Goal: Find specific page/section: Find specific page/section

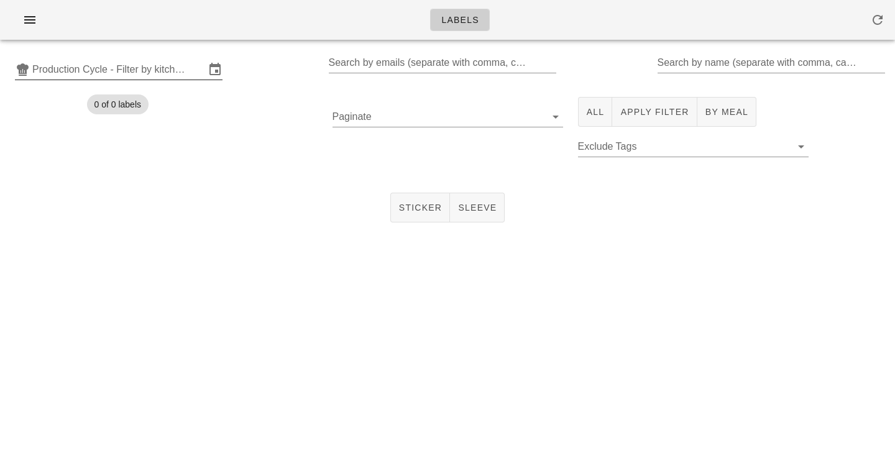
click at [167, 72] on input "Production Cycle - Filter by kitchen production schedules" at bounding box center [118, 70] width 173 height 20
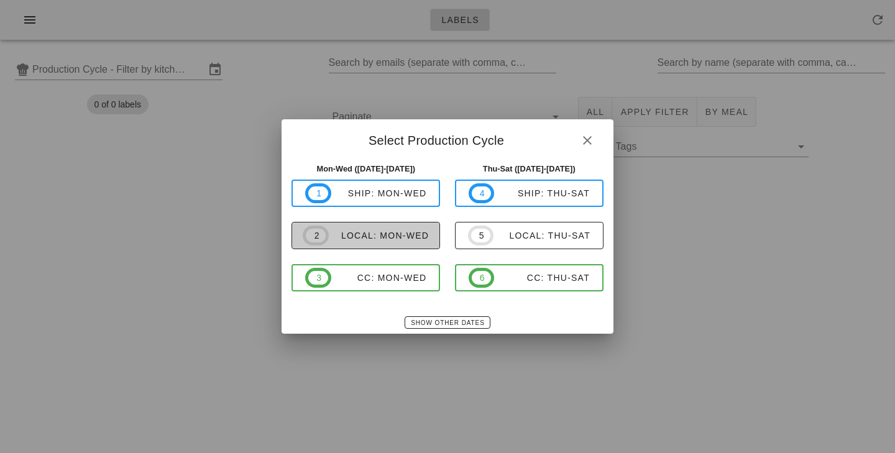
click at [370, 229] on span "2 local: Mon-Wed" at bounding box center [366, 236] width 126 height 20
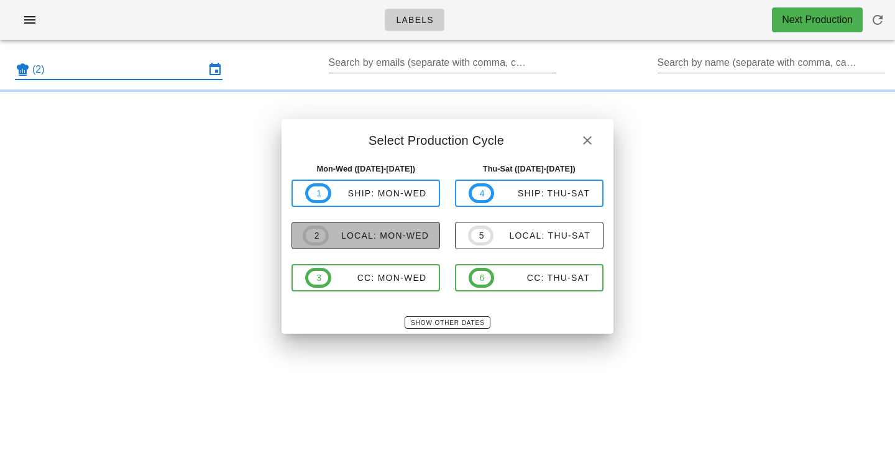
type input "local: Mon-Wed ([DATE]-[DATE])"
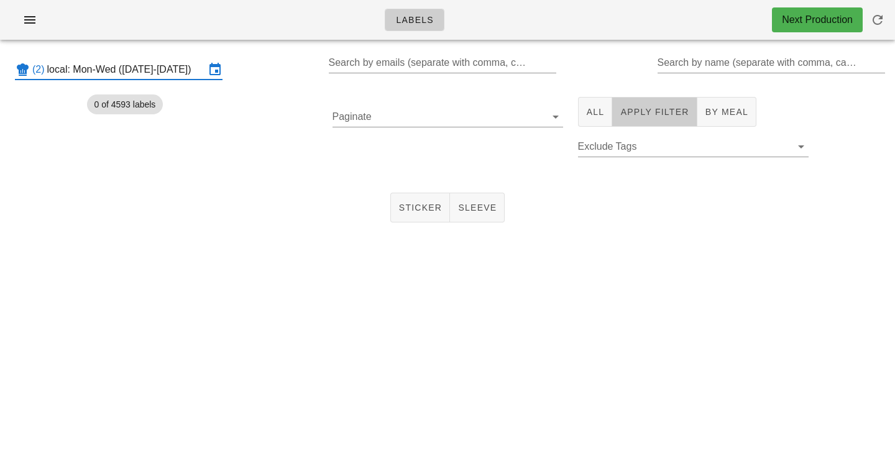
click at [643, 100] on button "Apply Filter" at bounding box center [654, 112] width 85 height 30
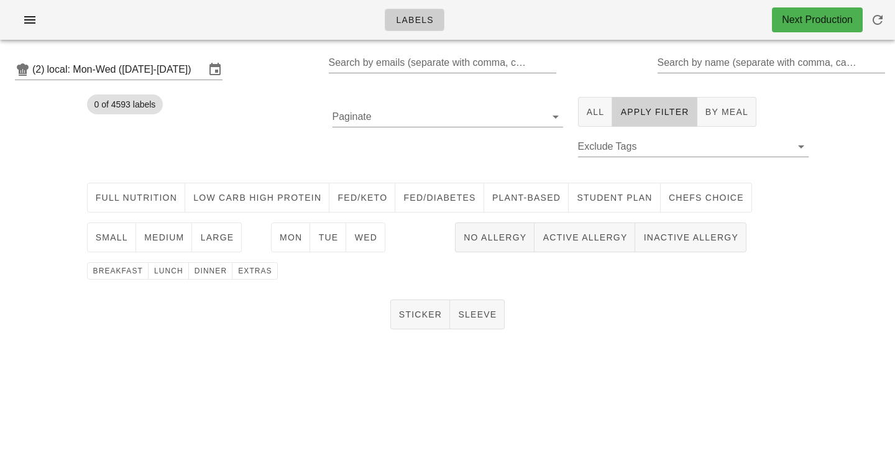
click at [640, 108] on span "Apply Filter" at bounding box center [654, 112] width 69 height 10
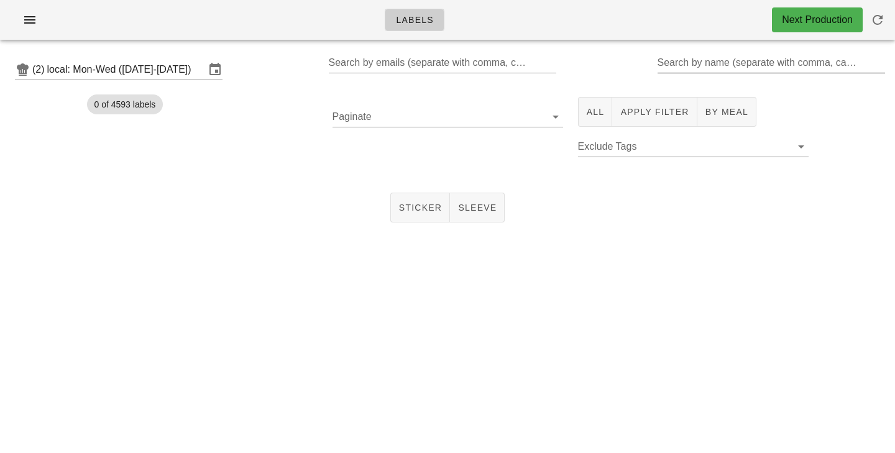
click at [664, 70] on input "Search by name (separate with comma, can be partial)" at bounding box center [771, 63] width 226 height 20
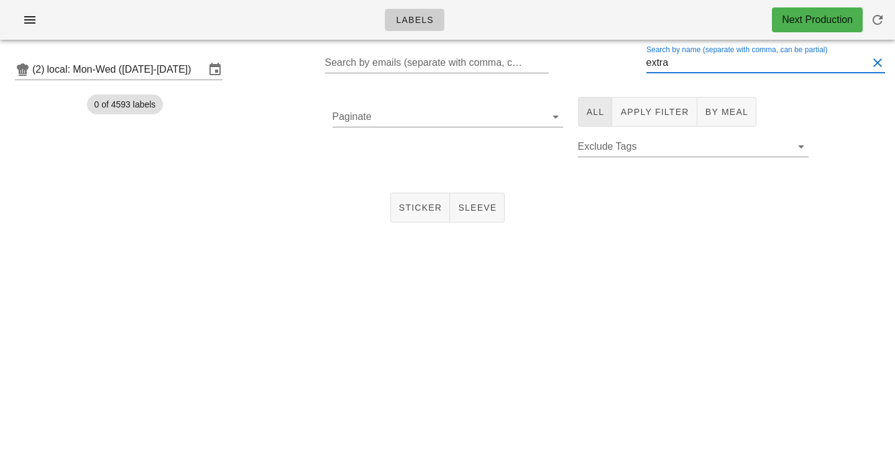
type input "extra"
click at [601, 110] on span "All" at bounding box center [595, 112] width 19 height 10
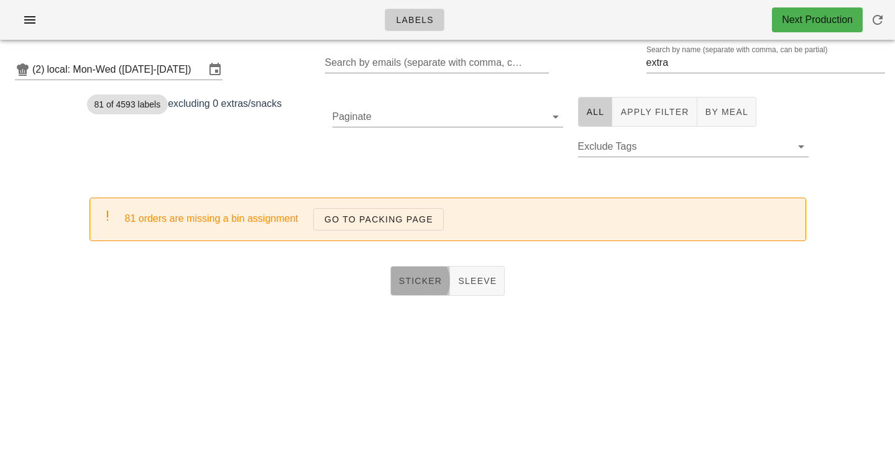
click at [421, 277] on span "Sticker" at bounding box center [420, 281] width 44 height 10
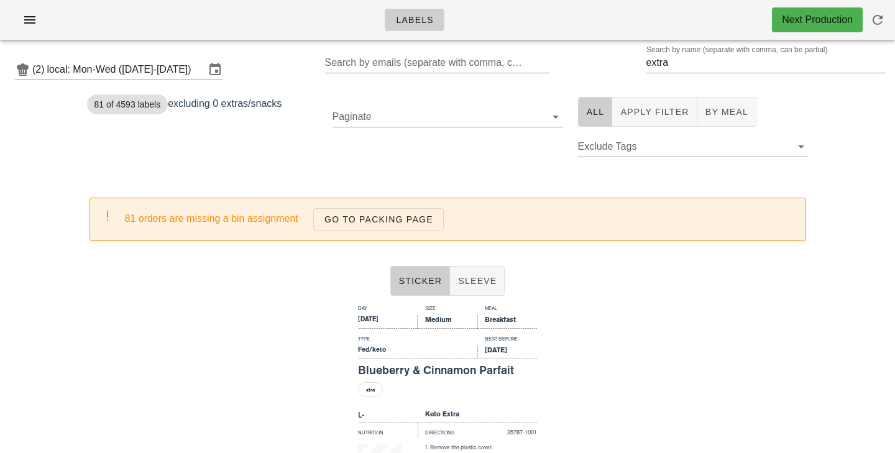
click at [283, 140] on div "81 of 4593 labels excluding 0 extras/snacks" at bounding box center [202, 133] width 245 height 88
click at [431, 275] on button "Sticker" at bounding box center [420, 281] width 60 height 30
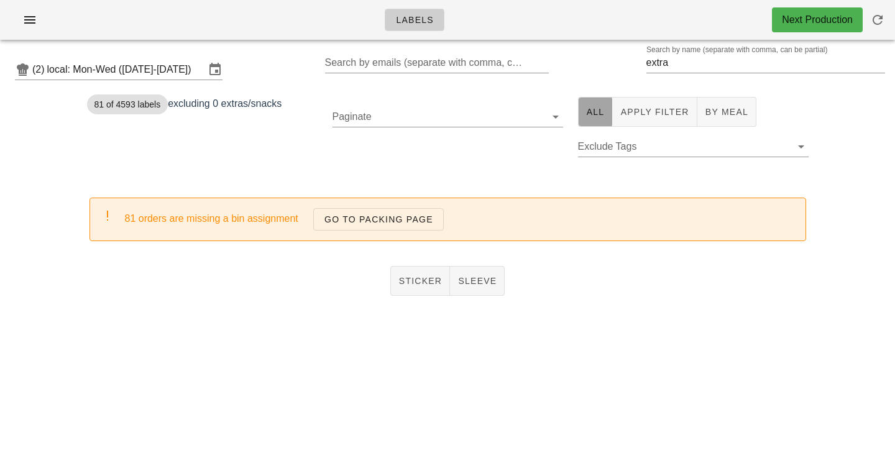
click at [583, 116] on button "All" at bounding box center [595, 112] width 35 height 30
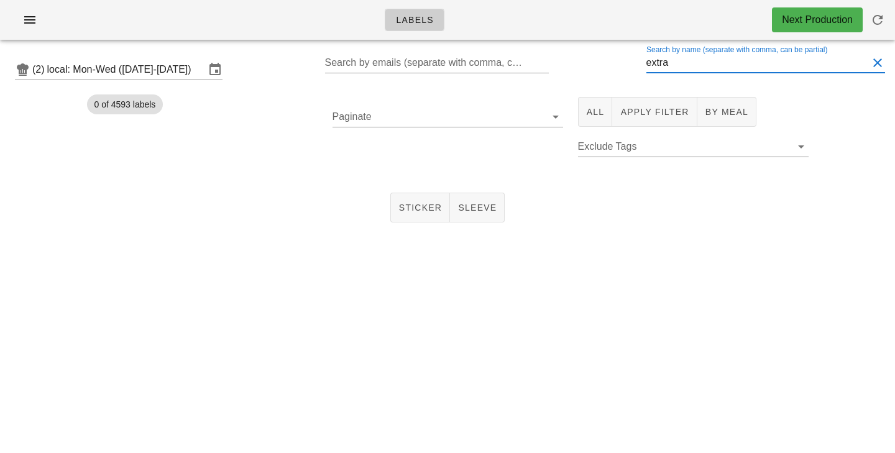
drag, startPoint x: 701, startPoint y: 60, endPoint x: 569, endPoint y: 60, distance: 132.4
click at [646, 60] on input "extra" at bounding box center [757, 63] width 222 height 20
click at [86, 73] on input "local: Mon-Wed ([DATE]-[DATE])" at bounding box center [126, 70] width 158 height 20
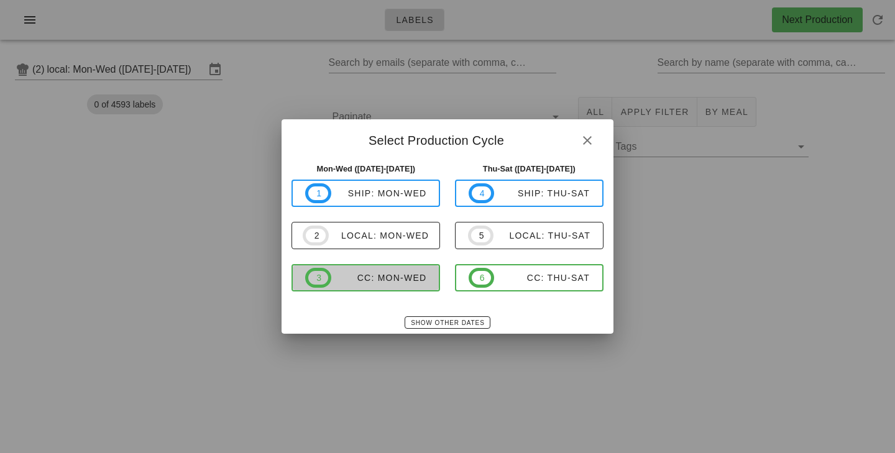
click at [370, 267] on button "3 CC: Mon-Wed" at bounding box center [365, 277] width 149 height 27
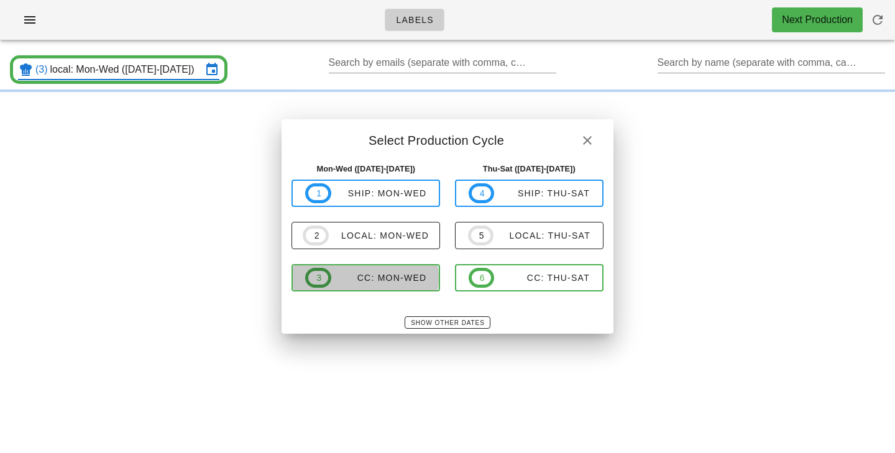
type input "CC: Mon-Wed ([DATE]-[DATE])"
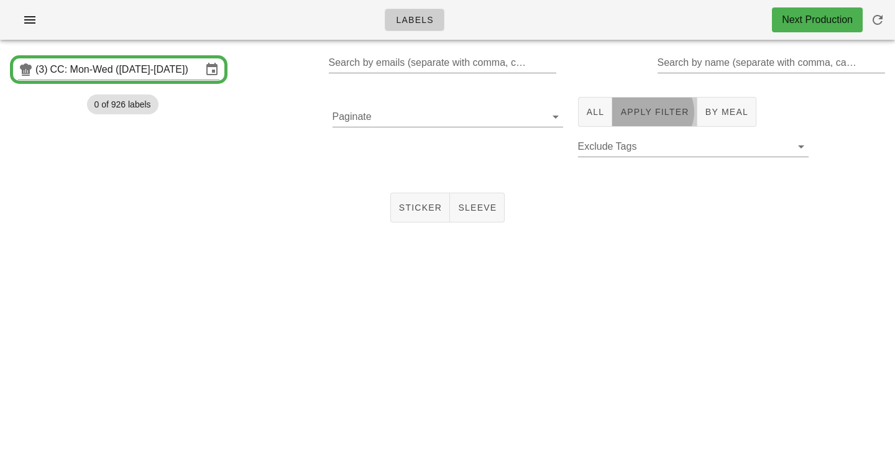
click at [656, 108] on span "Apply Filter" at bounding box center [654, 112] width 69 height 10
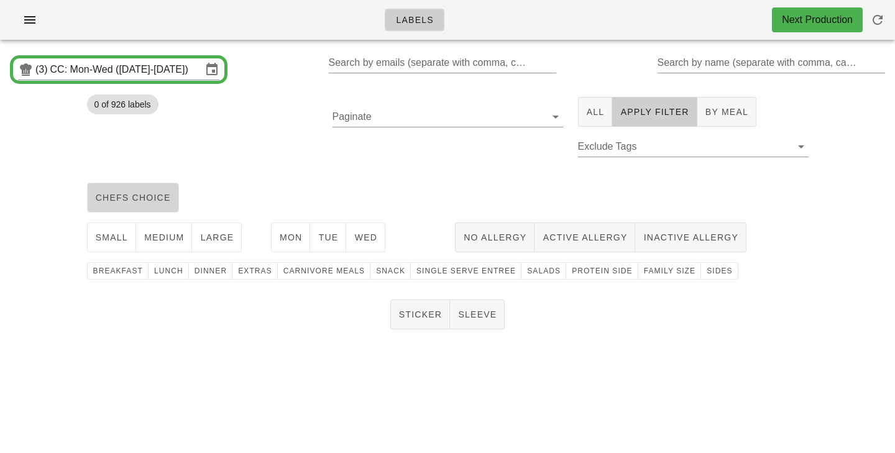
click at [144, 196] on span "chefs choice" at bounding box center [133, 198] width 76 height 10
click at [153, 236] on span "medium" at bounding box center [164, 237] width 41 height 10
click at [285, 244] on button "Mon" at bounding box center [291, 237] width 40 height 30
click at [316, 242] on button "Tue" at bounding box center [328, 237] width 36 height 30
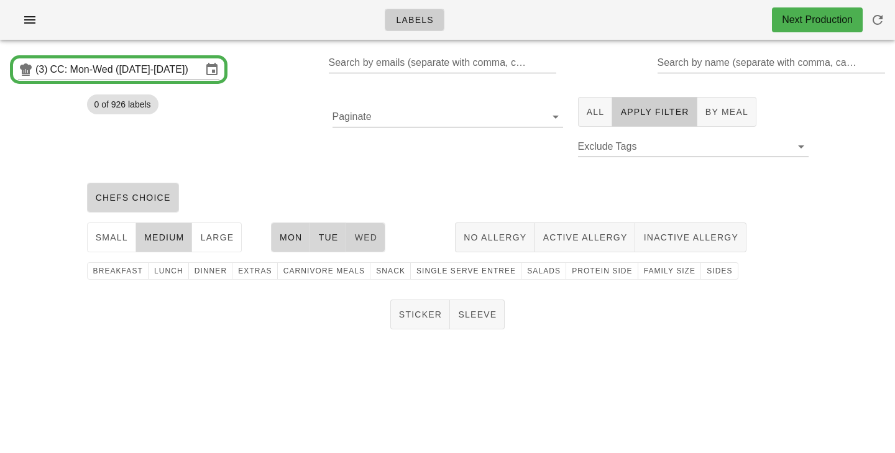
click at [352, 239] on button "Wed" at bounding box center [365, 237] width 39 height 30
click at [648, 277] on button "family size" at bounding box center [669, 270] width 63 height 17
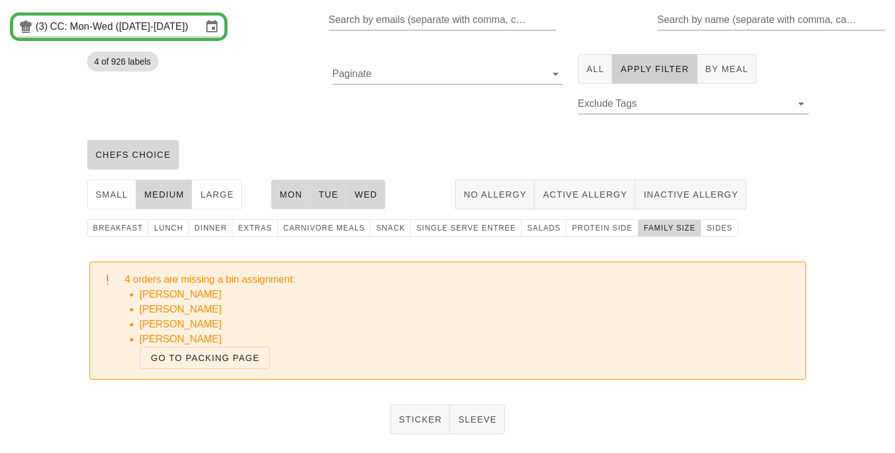
scroll to position [81, 0]
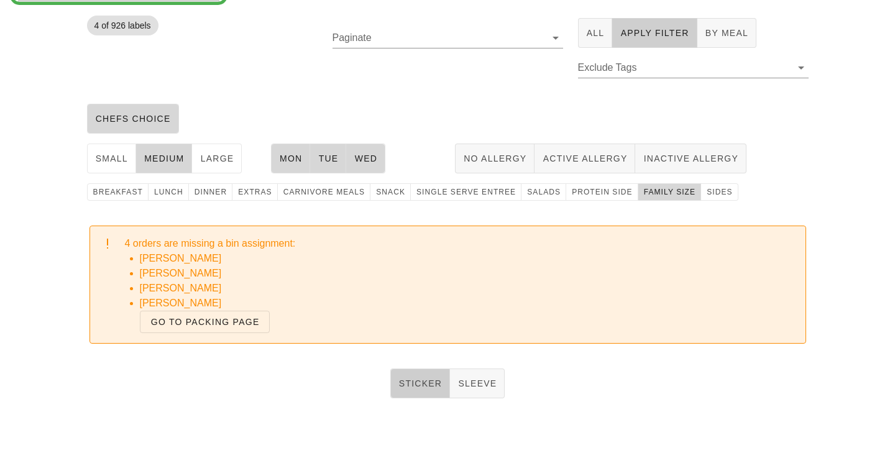
click at [397, 378] on button "Sticker" at bounding box center [420, 384] width 60 height 30
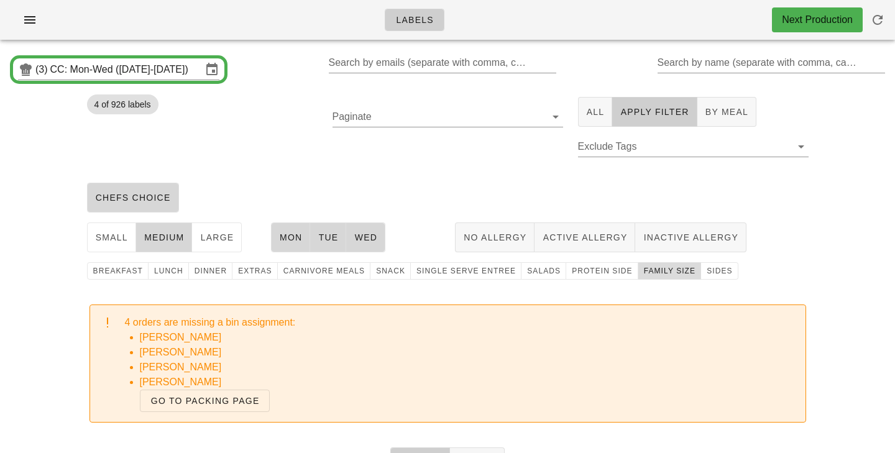
click at [643, 273] on span "family size" at bounding box center [669, 271] width 52 height 9
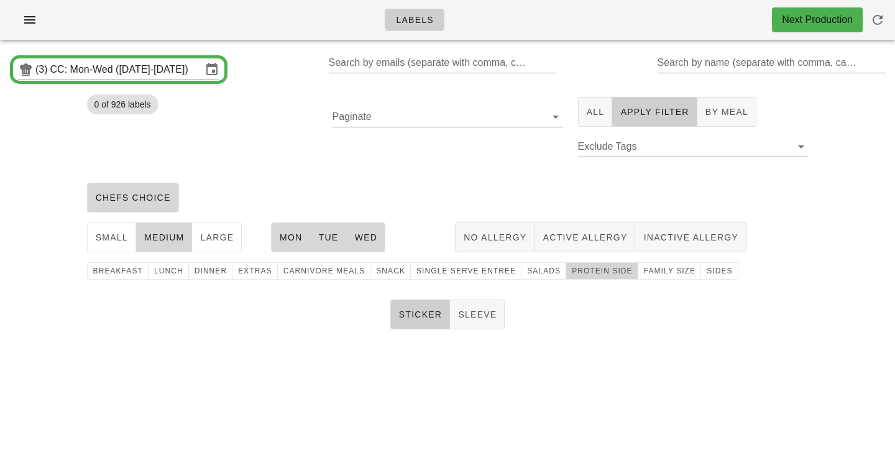
click at [599, 273] on span "protein side" at bounding box center [602, 271] width 62 height 9
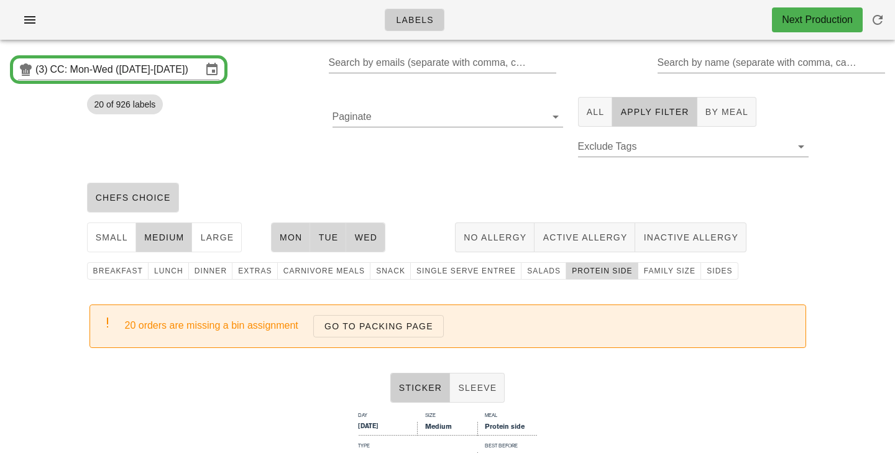
click at [594, 277] on button "protein side" at bounding box center [602, 270] width 72 height 17
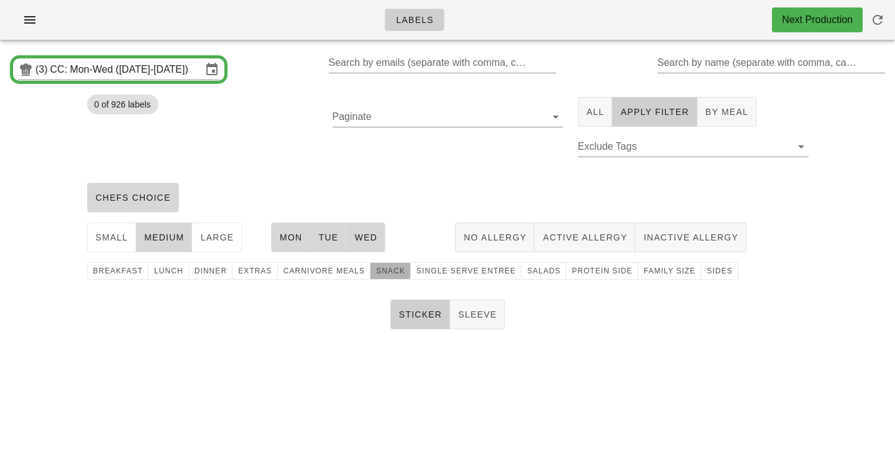
click at [380, 272] on span "snack" at bounding box center [390, 271] width 30 height 9
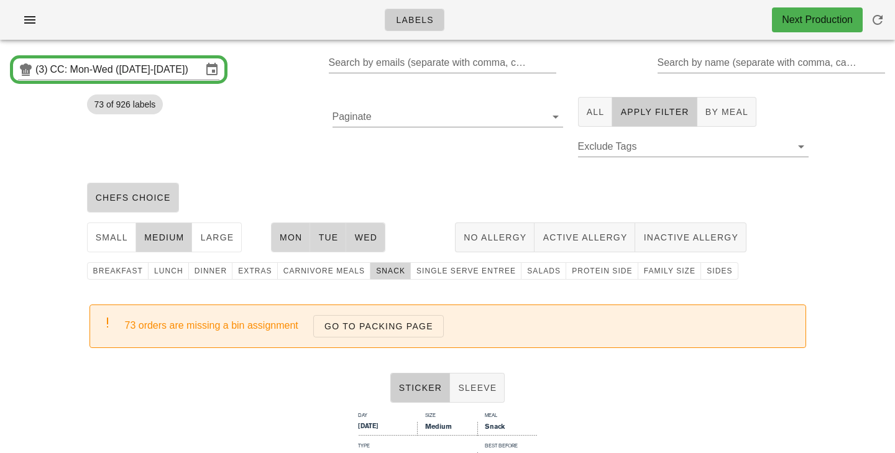
click at [424, 188] on div "chefs choice" at bounding box center [448, 198] width 736 height 40
click at [444, 174] on div "Paginate" at bounding box center [447, 133] width 245 height 88
